Goal: Transaction & Acquisition: Purchase product/service

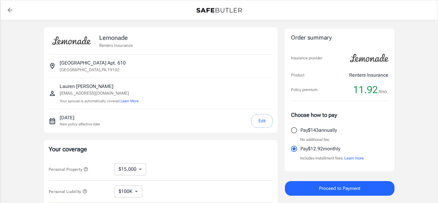
select select "15000"
select select "500"
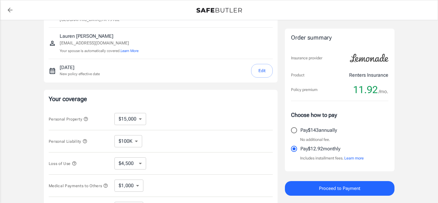
scroll to position [50, 0]
click at [222, 86] on div "Lemonade Renters Insurance [STREET_ADDRESS] [PERSON_NAME] [EMAIL_ADDRESS][DOMAI…" at bounding box center [161, 131] width 234 height 309
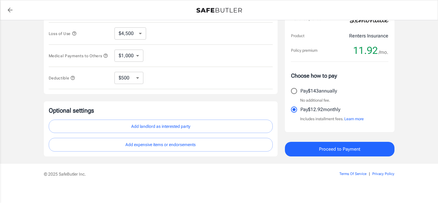
scroll to position [179, 0]
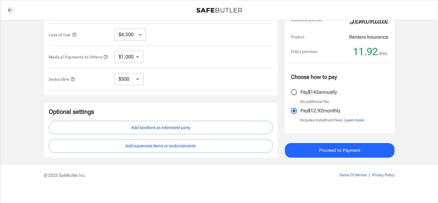
click at [169, 130] on button "Add landlord as interested party" at bounding box center [161, 128] width 224 height 14
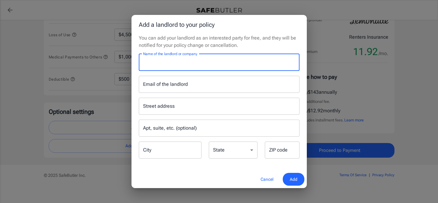
click at [202, 63] on input "Name of the landlord or company" at bounding box center [219, 62] width 161 height 17
type input "Brookfield Properties"
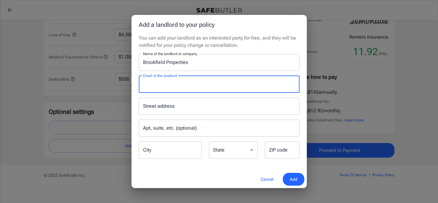
click at [179, 85] on input "Email of the landlord" at bounding box center [219, 84] width 161 height 17
paste input "[EMAIL_ADDRESS]"
type input "[EMAIL_ADDRESS]"
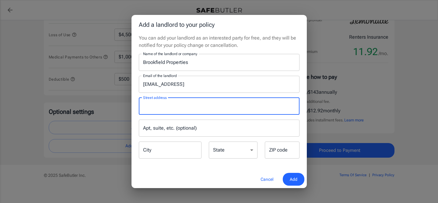
click at [168, 110] on input "Street address" at bounding box center [219, 106] width 155 height 12
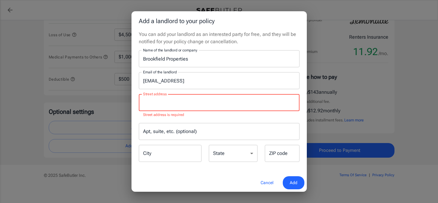
click at [207, 82] on input "[EMAIL_ADDRESS]" at bounding box center [219, 80] width 161 height 17
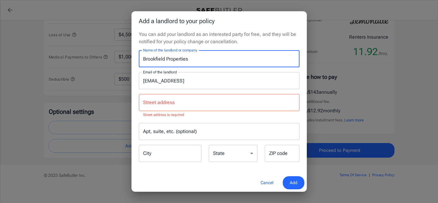
drag, startPoint x: 195, startPoint y: 61, endPoint x: 130, endPoint y: 60, distance: 64.9
click at [129, 59] on div "Add a landlord to your policy You can add your landlord as an interested party …" at bounding box center [219, 101] width 438 height 203
type input "The Drake"
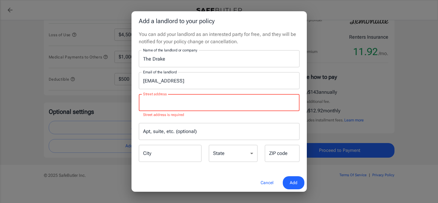
click at [159, 107] on input "Street address" at bounding box center [219, 103] width 155 height 12
paste input "[STREET_ADDRESS]"
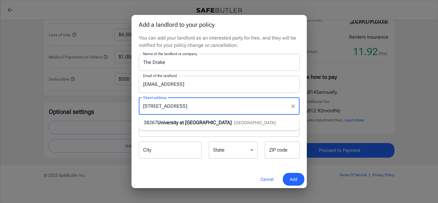
type input "[STREET_ADDRESS]"
click at [162, 149] on input "City" at bounding box center [170, 150] width 63 height 17
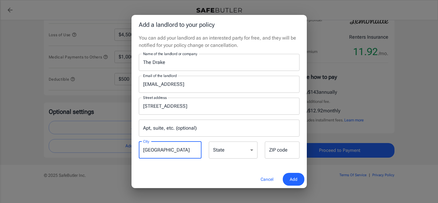
type input "[GEOGRAPHIC_DATA]"
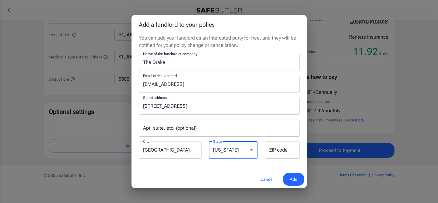
click at [249, 153] on select "[US_STATE] [US_STATE] [US_STATE] [US_STATE] [US_STATE] [US_STATE] [US_STATE] [U…" at bounding box center [233, 150] width 49 height 17
select select "NY"
click at [209, 142] on select "[US_STATE] [US_STATE] [US_STATE] [US_STATE] [US_STATE] [US_STATE] [US_STATE] [U…" at bounding box center [233, 150] width 49 height 17
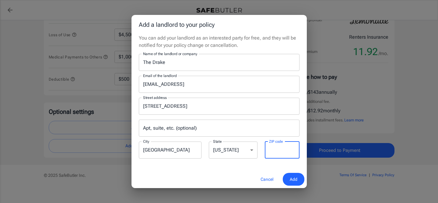
click at [272, 155] on input "ZIP code" at bounding box center [282, 150] width 35 height 17
type input "12203"
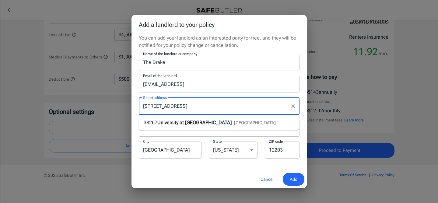
drag, startPoint x: 174, startPoint y: 108, endPoint x: 212, endPoint y: 109, distance: 37.4
click at [212, 109] on input "[STREET_ADDRESS]" at bounding box center [215, 106] width 146 height 12
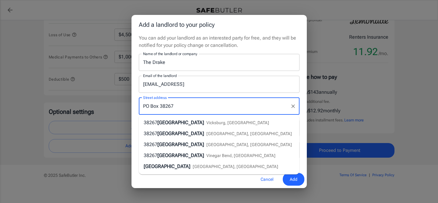
type input "PO Box 38267"
click at [79, 172] on div "Add a landlord to your policy You can add your landlord as an interested party …" at bounding box center [219, 101] width 438 height 203
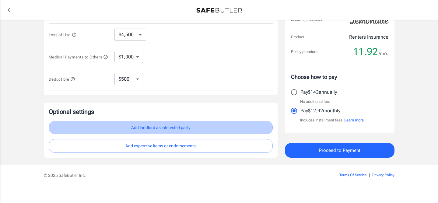
click at [142, 131] on button "Add landlord as interested party" at bounding box center [161, 128] width 224 height 14
select select "NY"
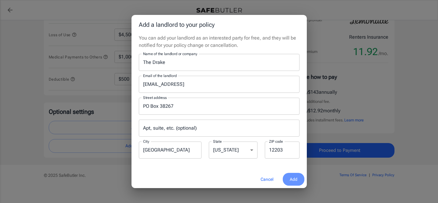
click at [294, 178] on span "Add" at bounding box center [294, 180] width 8 height 8
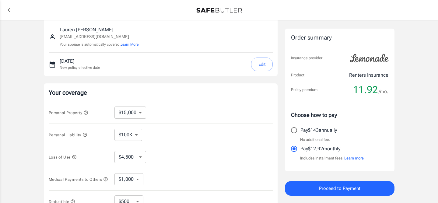
scroll to position [54, 0]
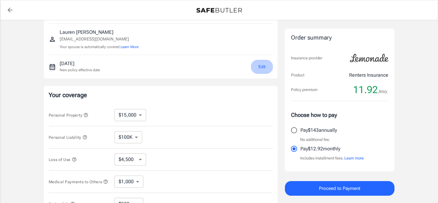
click at [261, 65] on button "Edit" at bounding box center [262, 67] width 22 height 14
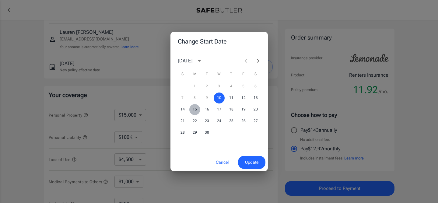
click at [194, 109] on button "15" at bounding box center [194, 109] width 11 height 11
click at [252, 164] on span "Update" at bounding box center [251, 163] width 13 height 8
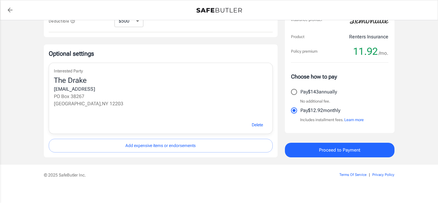
scroll to position [244, 0]
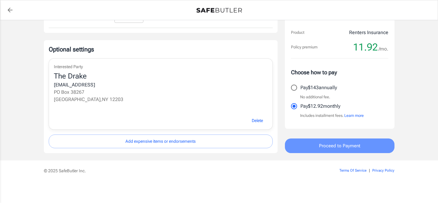
click at [345, 149] on span "Proceed to Payment" at bounding box center [339, 146] width 41 height 8
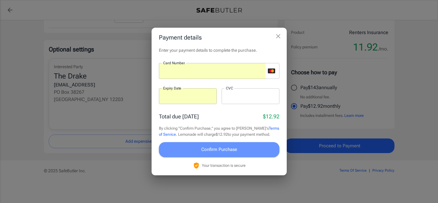
click at [216, 150] on span "Confirm Purchase" at bounding box center [219, 149] width 36 height 8
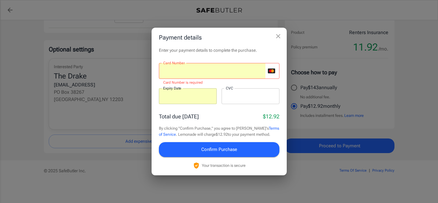
click at [279, 34] on icon "close" at bounding box center [278, 36] width 7 height 7
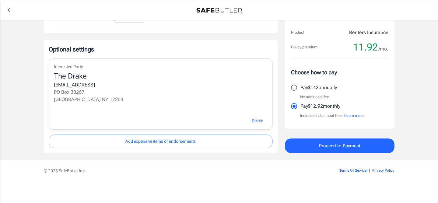
click at [247, 166] on div "© 2025 SafeButler Inc. Terms Of Service | Privacy Policy" at bounding box center [219, 169] width 365 height 18
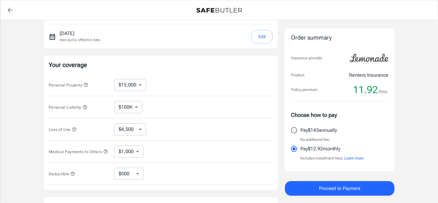
scroll to position [0, 0]
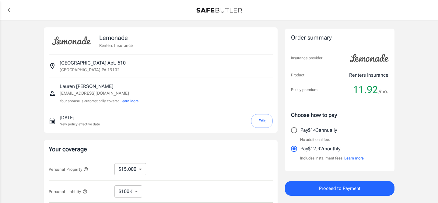
select select "15000"
select select "500"
click at [262, 120] on button "Edit" at bounding box center [262, 121] width 22 height 14
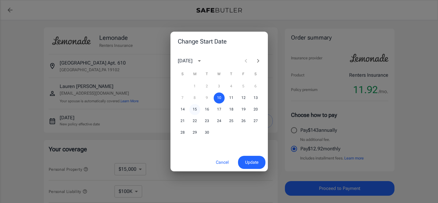
click at [194, 109] on button "15" at bounding box center [194, 109] width 11 height 11
click at [247, 162] on span "Update" at bounding box center [251, 163] width 13 height 8
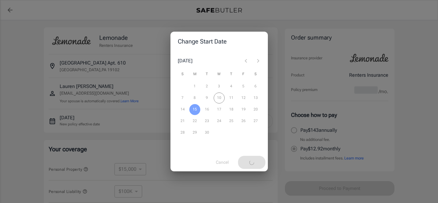
click at [135, 137] on div "Change Start Date [DATE] S M T W T F S 1 2 3 4 5 6 7 8 9 10 11 12 13 14 15 16 1…" at bounding box center [219, 101] width 438 height 203
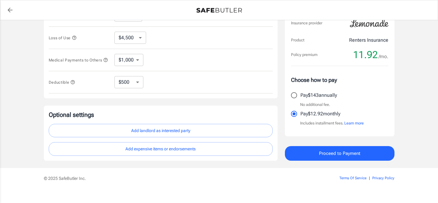
scroll to position [177, 0]
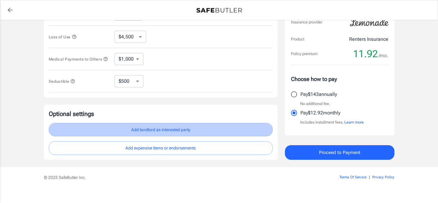
click at [160, 133] on button "Add landlord as interested party" at bounding box center [161, 130] width 224 height 14
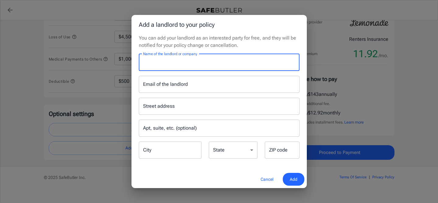
click at [178, 63] on input "Name of the landlord or company" at bounding box center [219, 62] width 161 height 17
type input "The Drake"
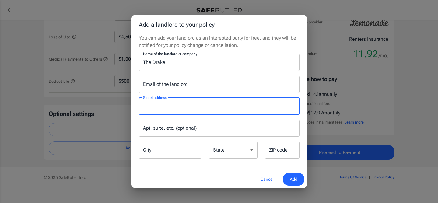
click at [176, 105] on input "Street address" at bounding box center [219, 106] width 155 height 12
paste input "[STREET_ADDRESS]"
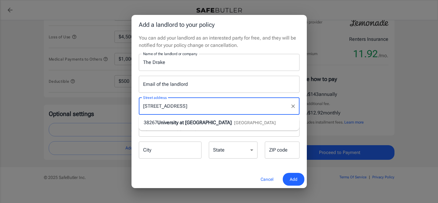
type input "[STREET_ADDRESS]"
click at [168, 151] on input "City" at bounding box center [170, 150] width 63 height 17
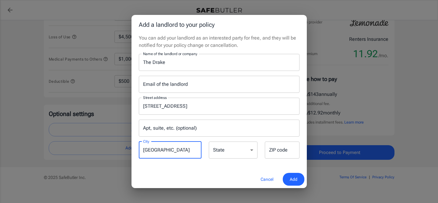
type input "[GEOGRAPHIC_DATA]"
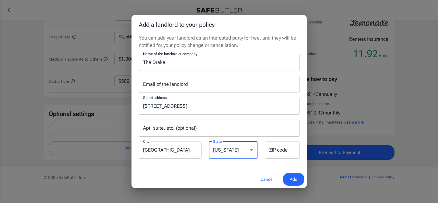
click at [252, 152] on select "[US_STATE] [US_STATE] [US_STATE] [US_STATE] [US_STATE] [US_STATE] [US_STATE] [U…" at bounding box center [233, 150] width 49 height 17
select select "NY"
click at [209, 142] on select "[US_STATE] [US_STATE] [US_STATE] [US_STATE] [US_STATE] [US_STATE] [US_STATE] [U…" at bounding box center [233, 150] width 49 height 17
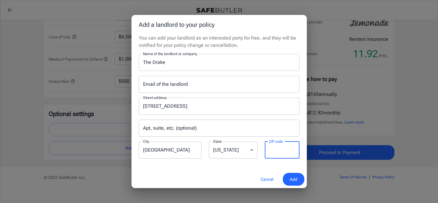
click at [272, 152] on input "ZIP code" at bounding box center [282, 150] width 35 height 17
type input "12203"
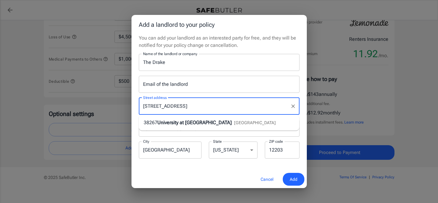
drag, startPoint x: 175, startPoint y: 107, endPoint x: 229, endPoint y: 105, distance: 53.9
click at [230, 107] on input "[STREET_ADDRESS]" at bounding box center [215, 106] width 146 height 12
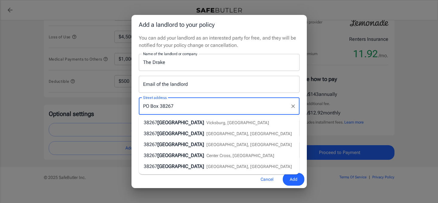
type input "PO Box 38267"
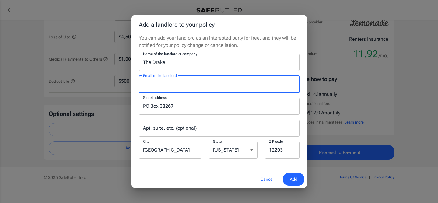
click at [200, 82] on input "Email of the landlord" at bounding box center [219, 84] width 161 height 17
paste input "[EMAIL_ADDRESS]"
type input "[EMAIL_ADDRESS]"
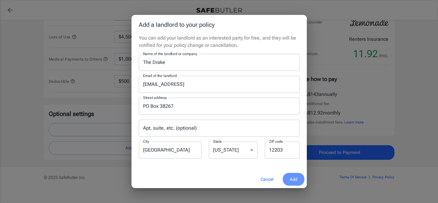
click at [295, 182] on span "Add" at bounding box center [294, 180] width 8 height 8
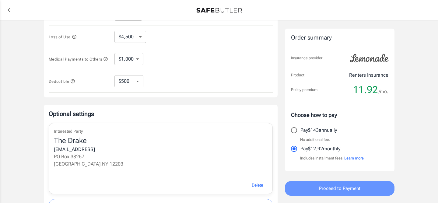
click at [342, 189] on span "Proceed to Payment" at bounding box center [339, 188] width 41 height 8
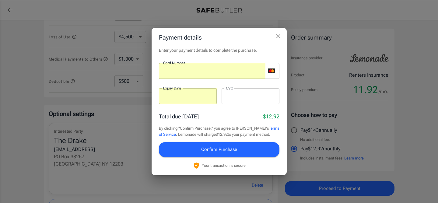
click at [243, 115] on div "Total due [DATE] $12.92" at bounding box center [219, 116] width 121 height 8
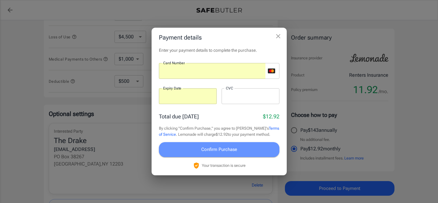
click at [217, 145] on button "Confirm Purchase" at bounding box center [219, 149] width 121 height 15
